Goal: Navigation & Orientation: Find specific page/section

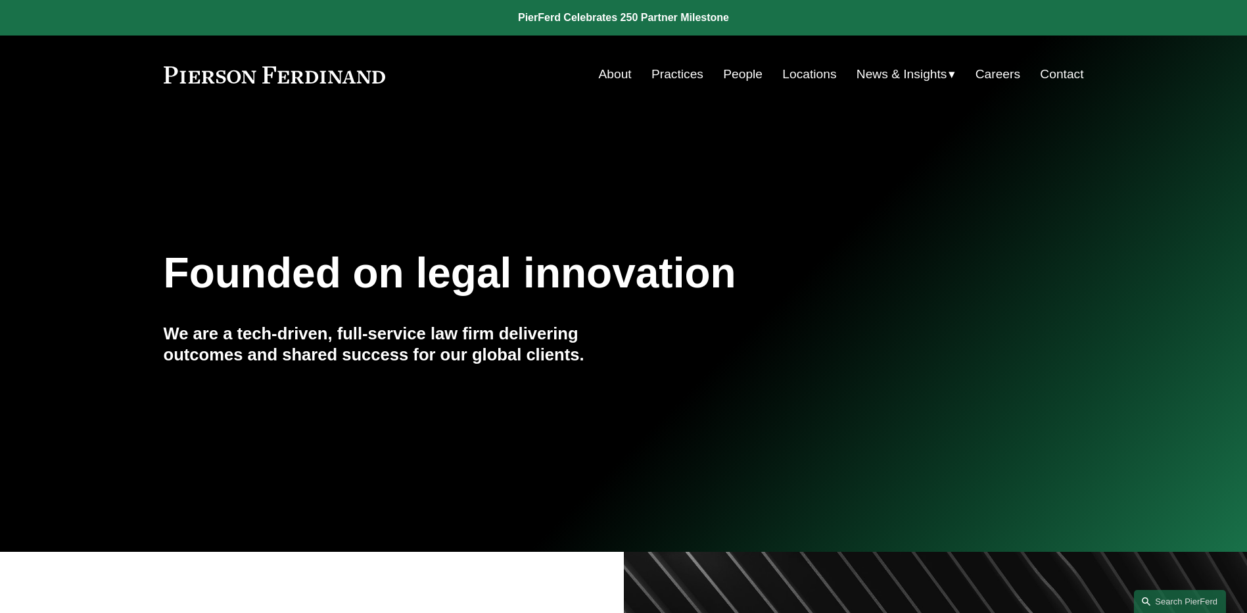
click at [727, 74] on link "People" at bounding box center [742, 74] width 39 height 25
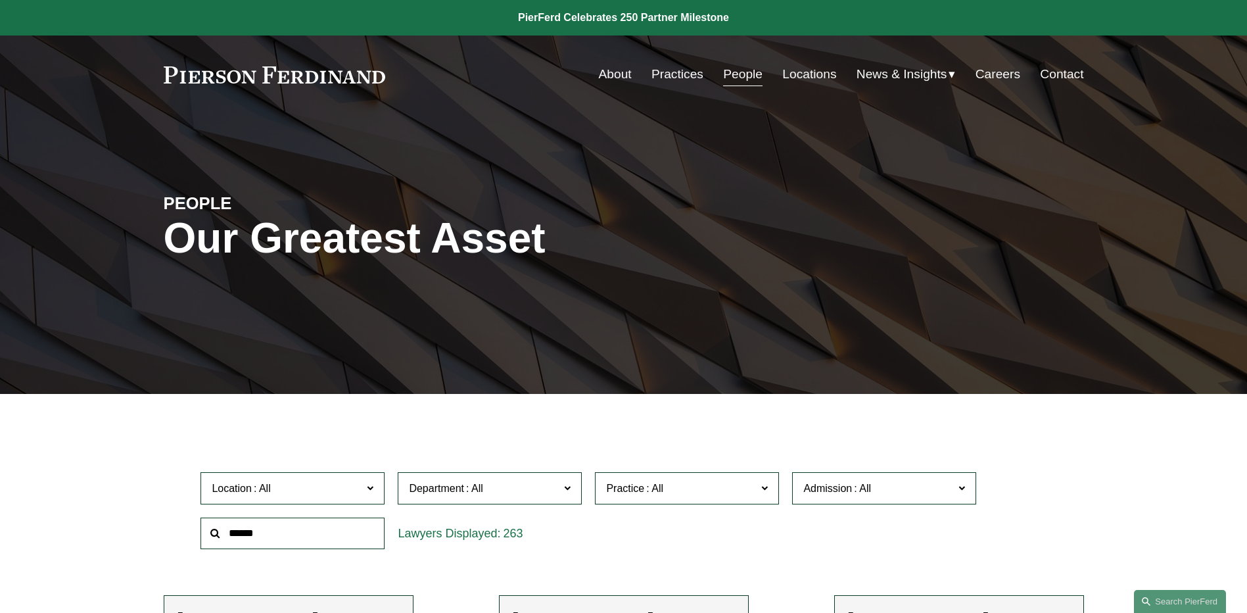
click at [0, 0] on span "News" at bounding box center [0, 0] width 0 height 0
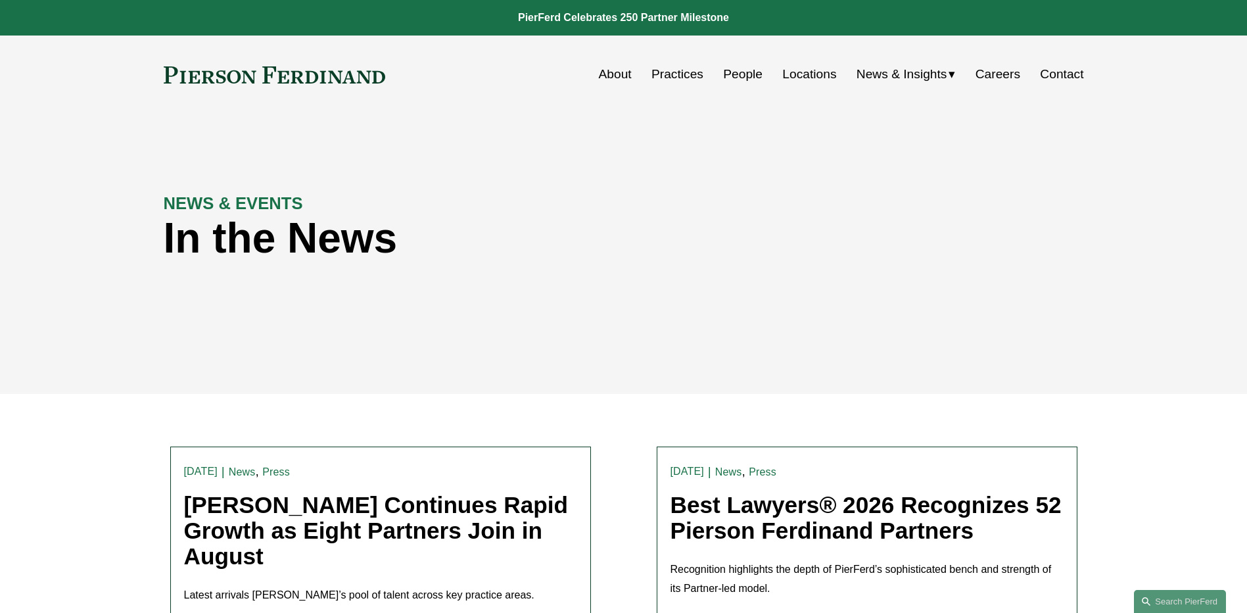
click at [1065, 78] on link "Contact" at bounding box center [1061, 74] width 43 height 25
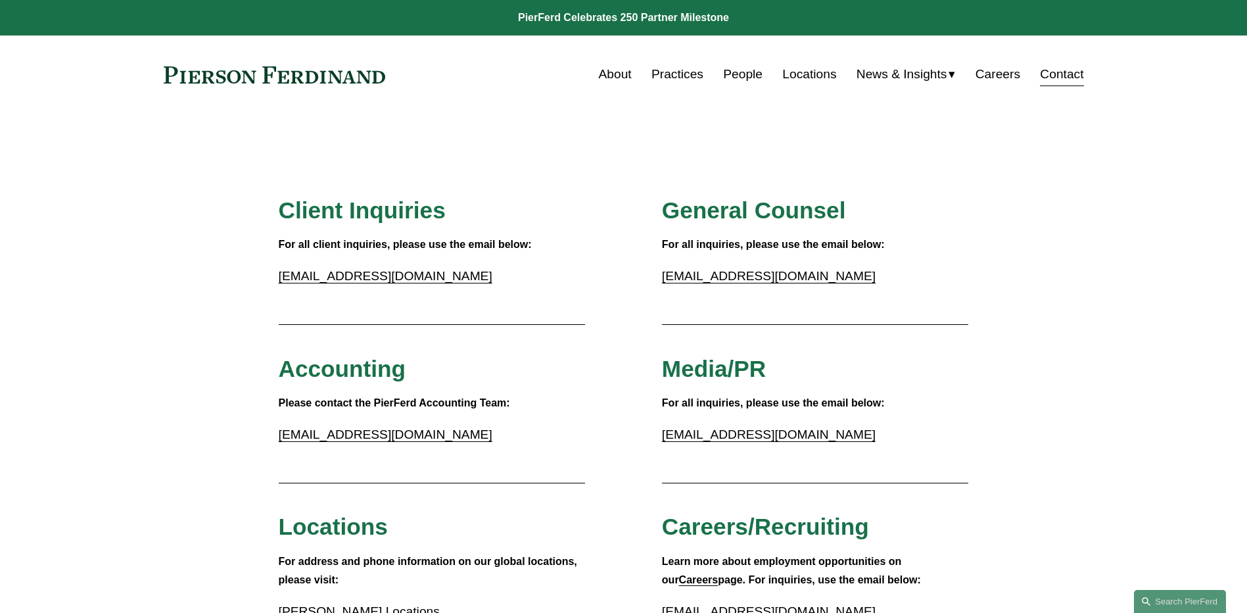
click at [742, 76] on link "People" at bounding box center [742, 74] width 39 height 25
